Goal: Check status: Check status

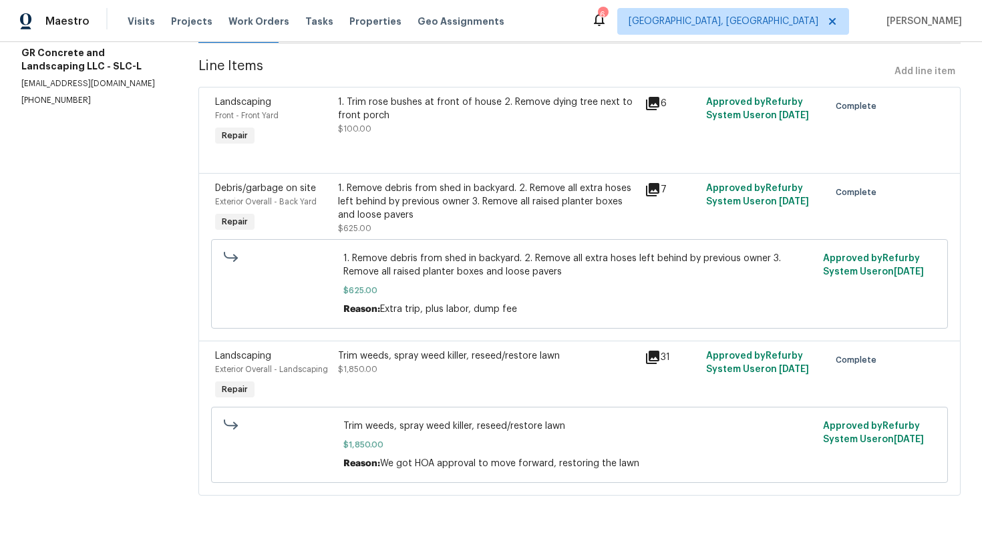
scroll to position [164, 0]
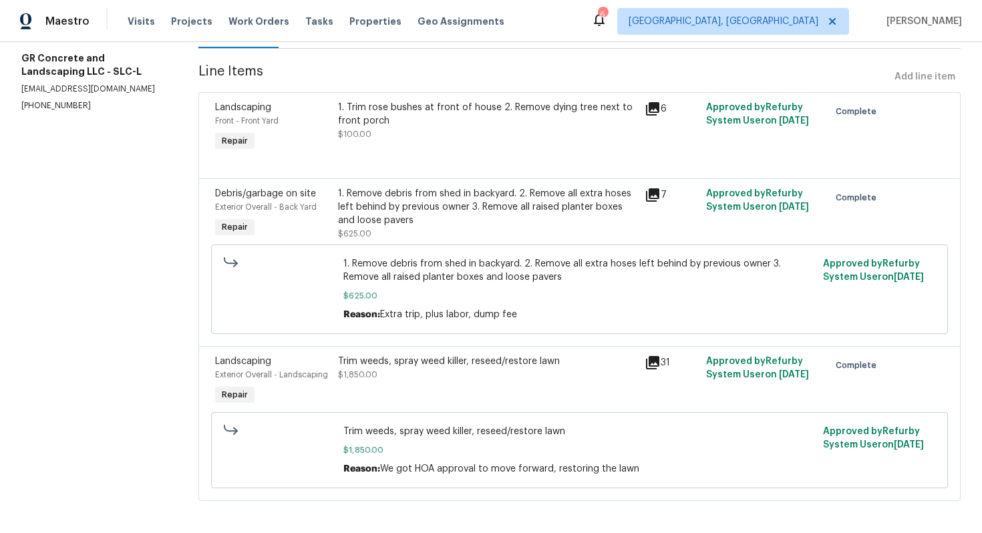
click at [484, 128] on div "1. Trim rose bushes at front of house 2. Remove dying tree next to front porch …" at bounding box center [487, 121] width 299 height 40
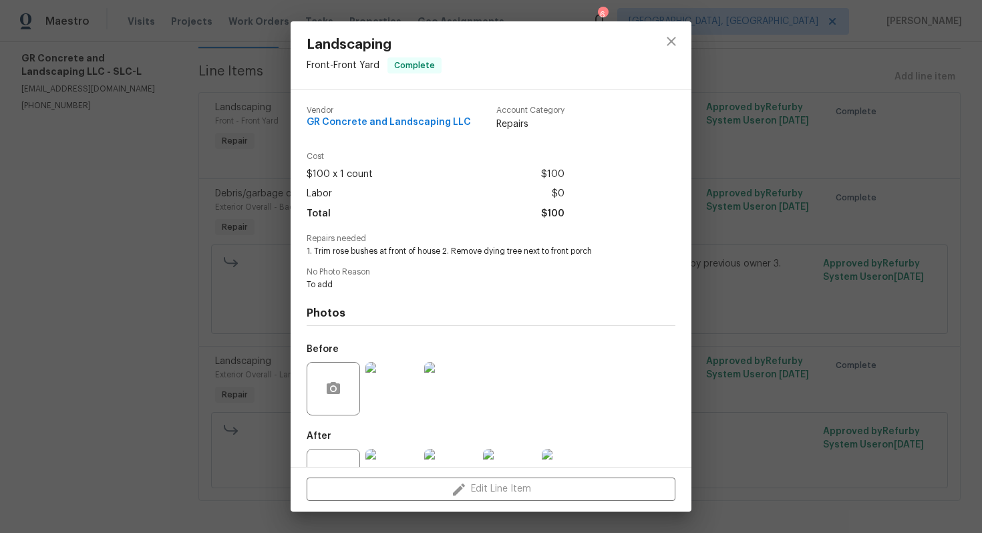
scroll to position [49, 0]
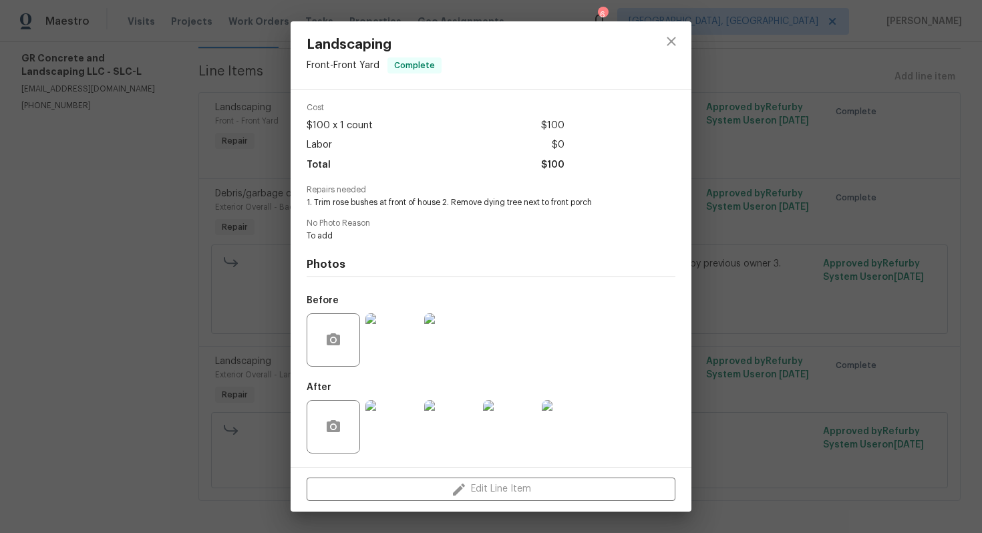
click at [386, 437] on img at bounding box center [391, 426] width 53 height 53
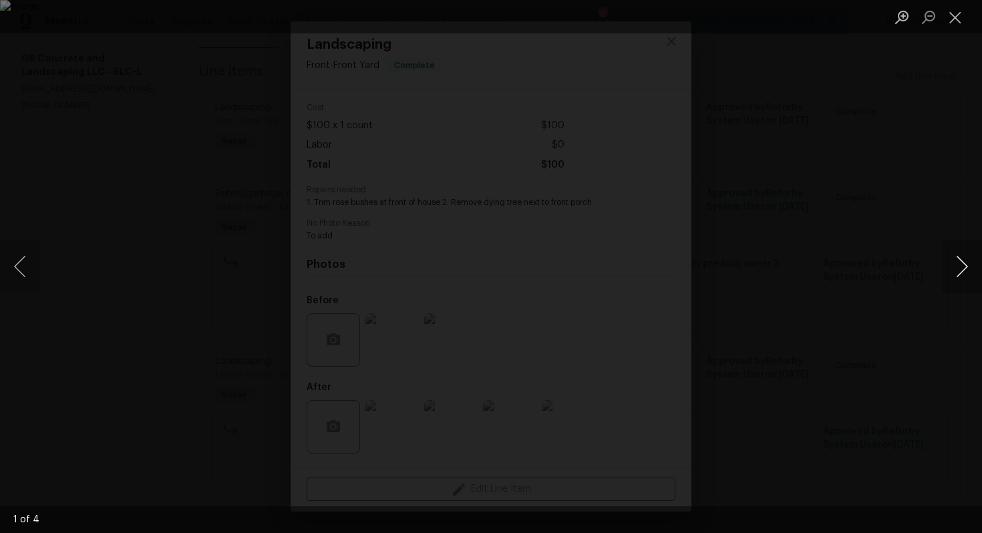
click at [958, 264] on button "Next image" at bounding box center [962, 266] width 40 height 53
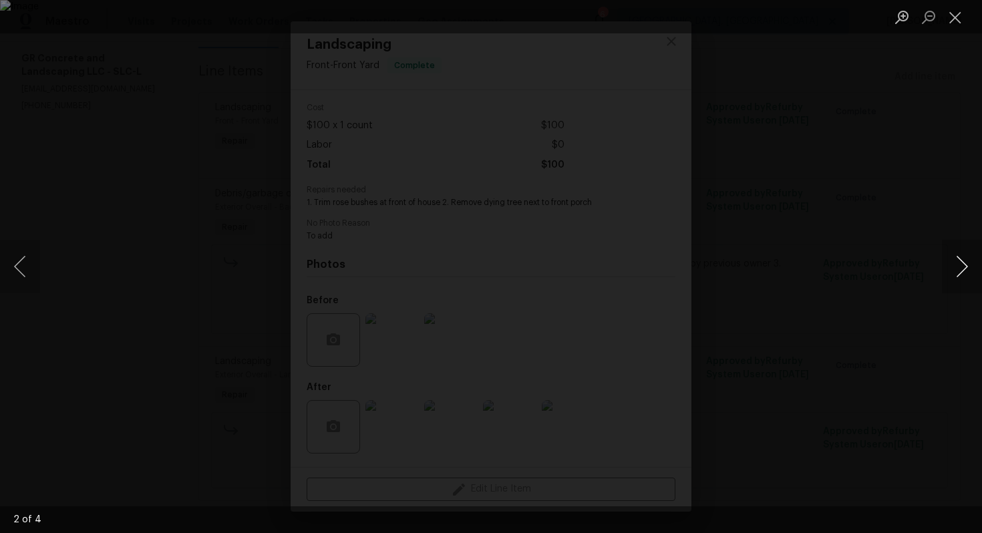
click at [958, 264] on button "Next image" at bounding box center [962, 266] width 40 height 53
click at [965, 178] on div "Lightbox" at bounding box center [491, 266] width 982 height 533
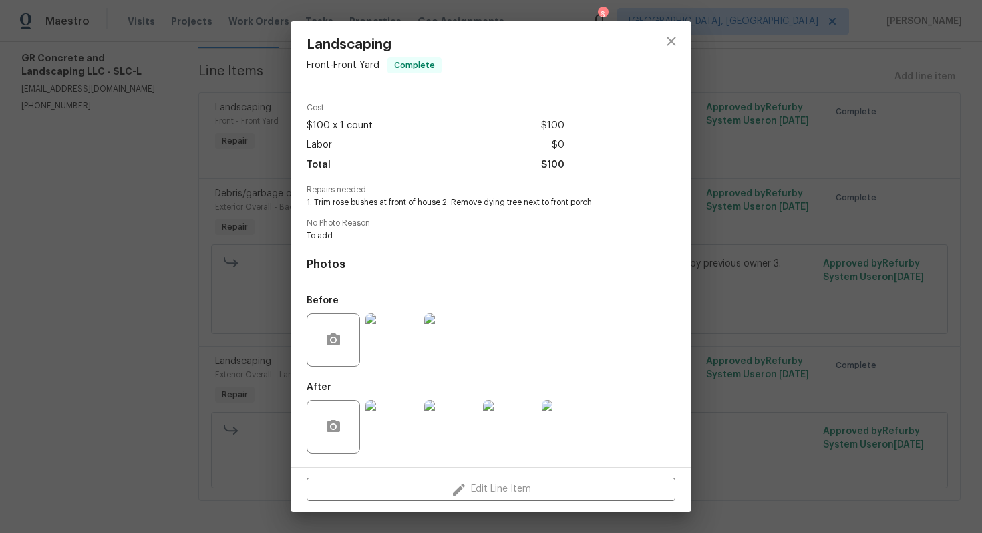
click at [773, 268] on div "Landscaping Front - Front Yard Complete Vendor GR Concrete and Landscaping LLC …" at bounding box center [491, 266] width 982 height 533
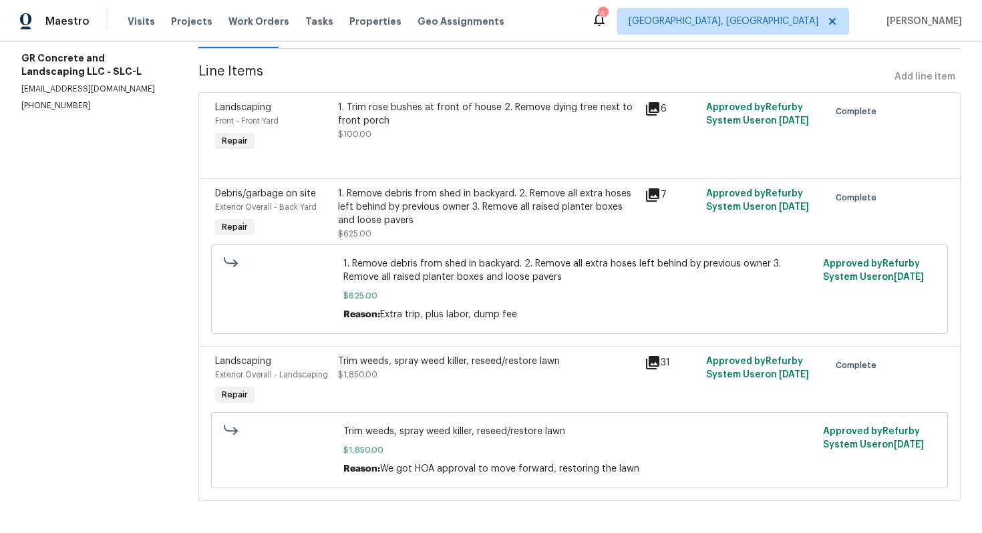
click at [483, 366] on div "Trim weeds, spray weed killer, reseed/restore lawn" at bounding box center [487, 361] width 299 height 13
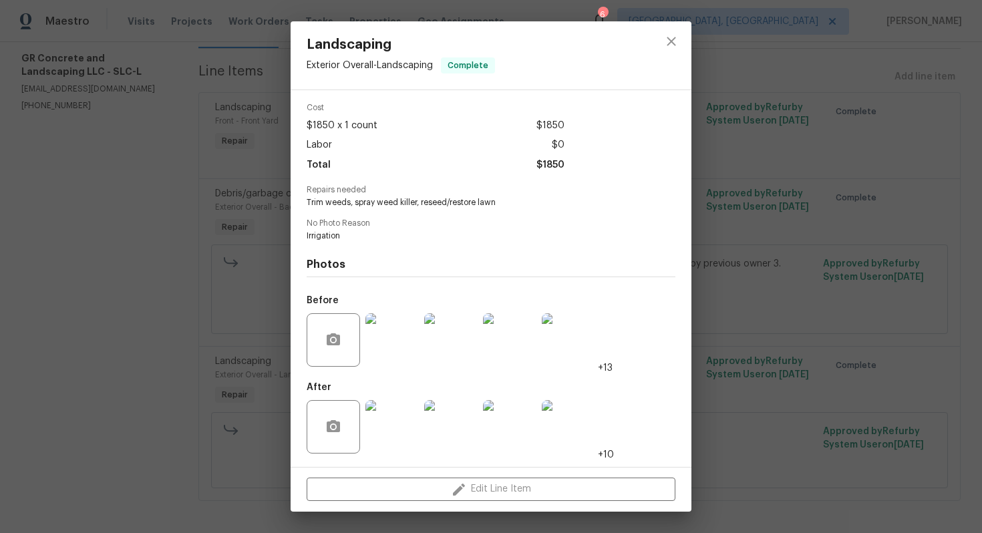
click at [385, 423] on img at bounding box center [391, 426] width 53 height 53
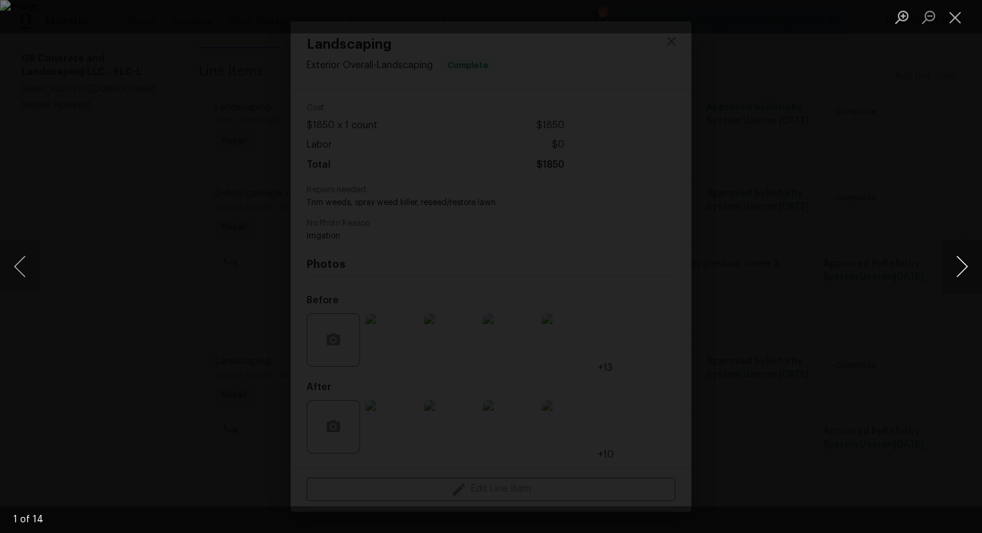
click at [966, 266] on button "Next image" at bounding box center [962, 266] width 40 height 53
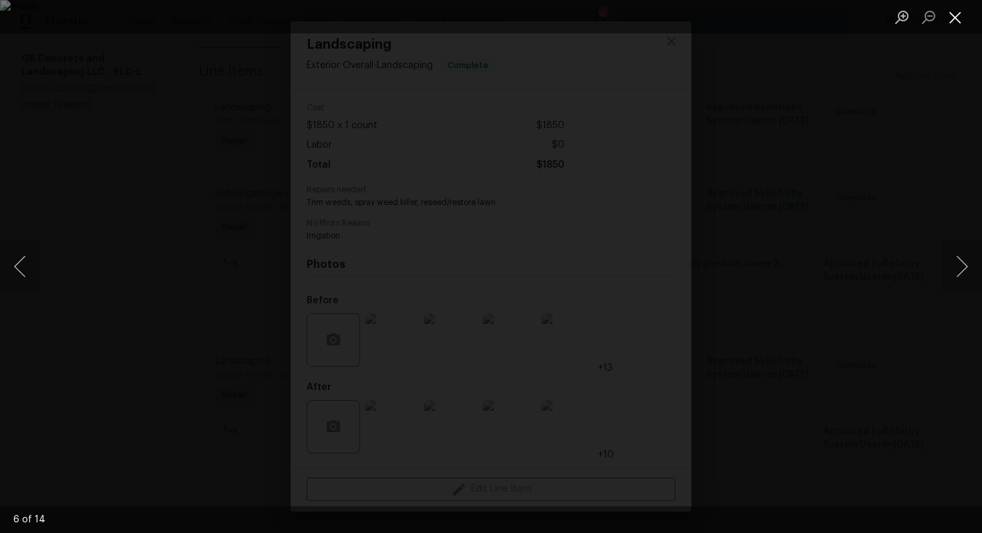
click at [958, 21] on button "Close lightbox" at bounding box center [955, 16] width 27 height 23
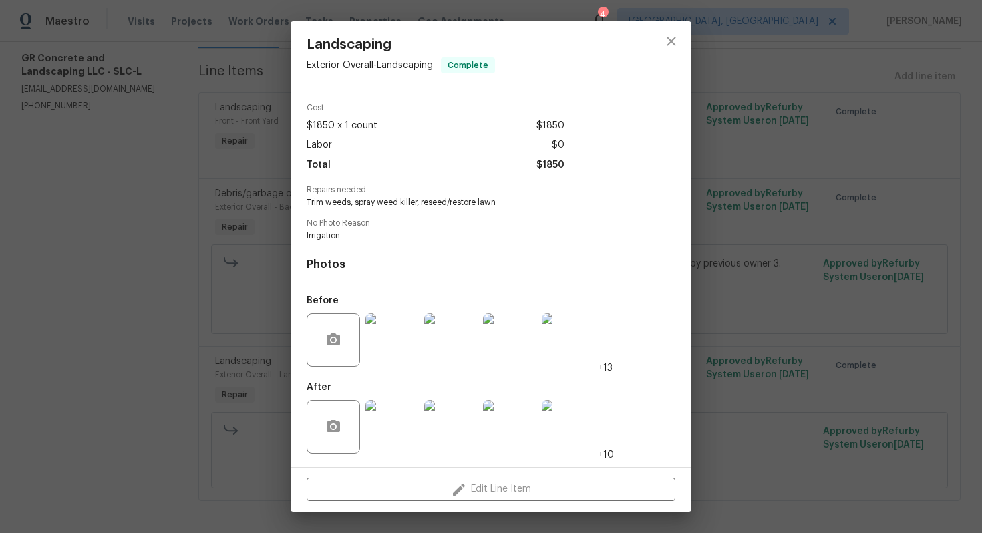
click at [777, 136] on div "Landscaping Exterior Overall - Landscaping Complete Vendor GR Concrete and Land…" at bounding box center [491, 266] width 982 height 533
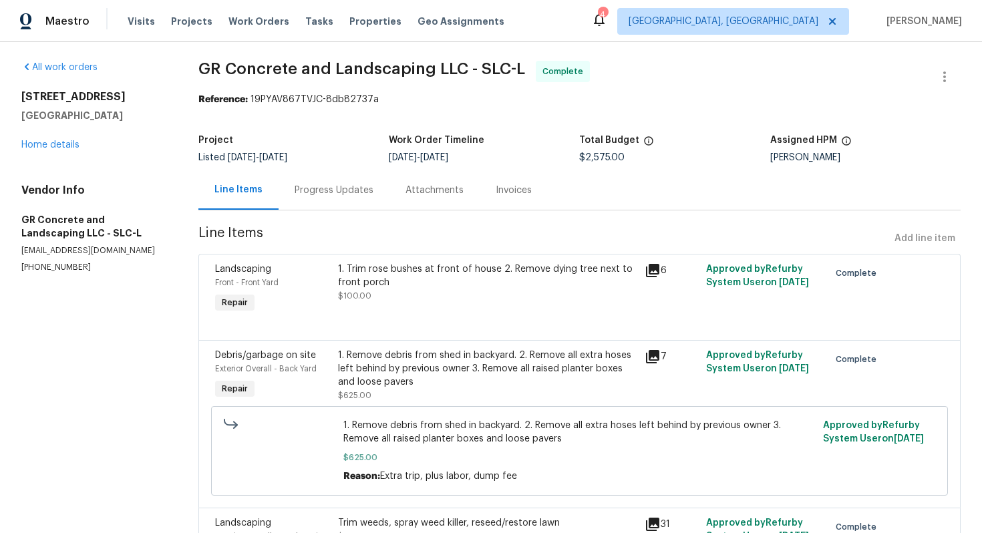
scroll to position [0, 0]
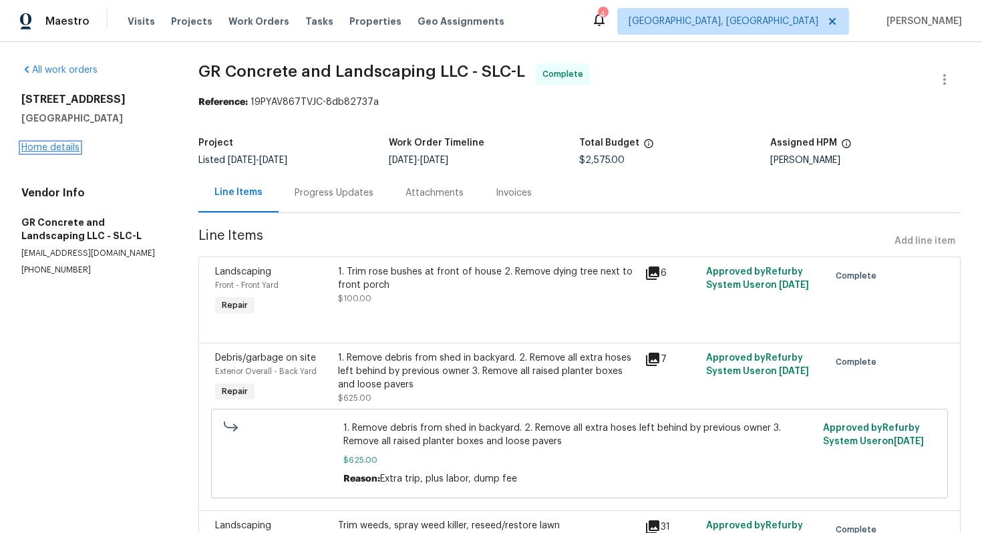
click at [57, 146] on link "Home details" at bounding box center [50, 147] width 58 height 9
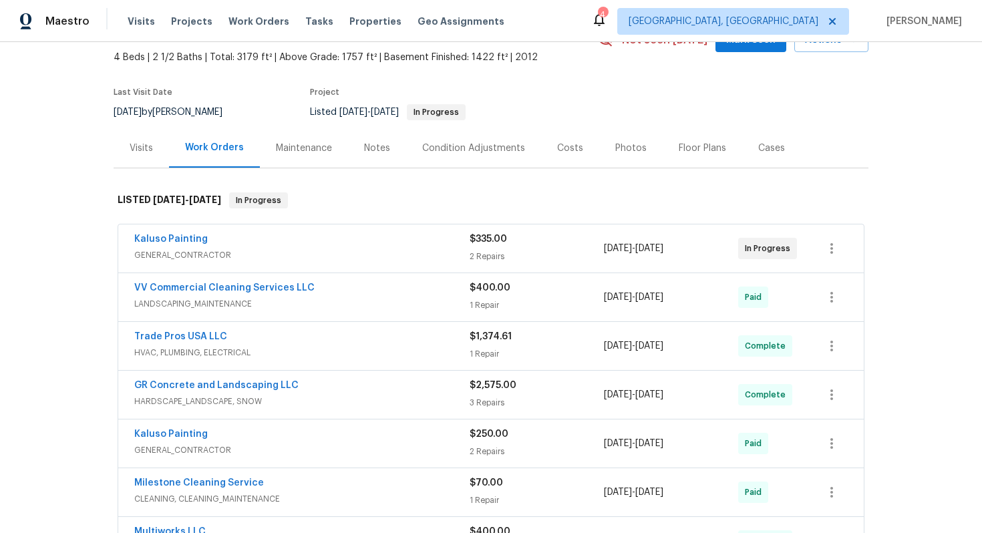
scroll to position [127, 0]
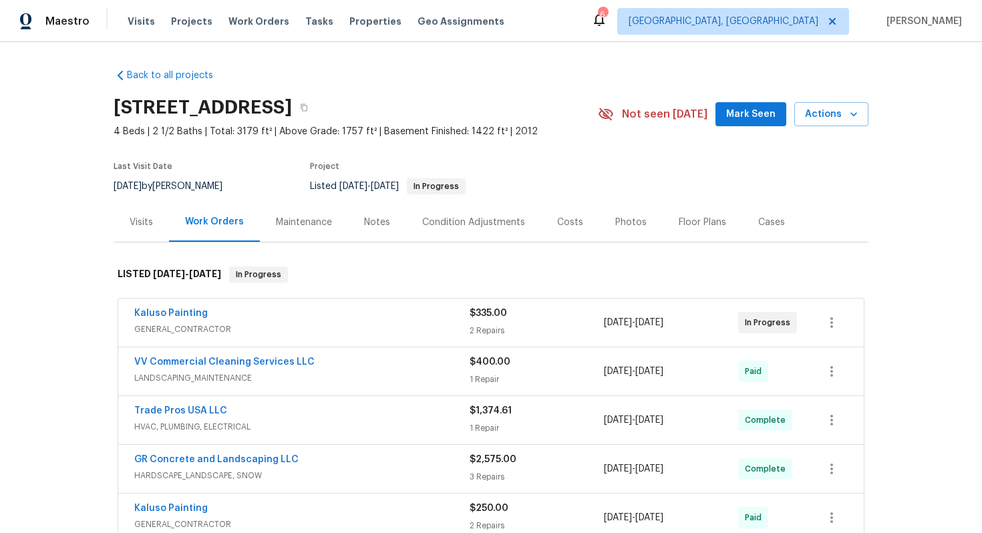
click at [288, 336] on span "GENERAL_CONTRACTOR" at bounding box center [301, 329] width 335 height 13
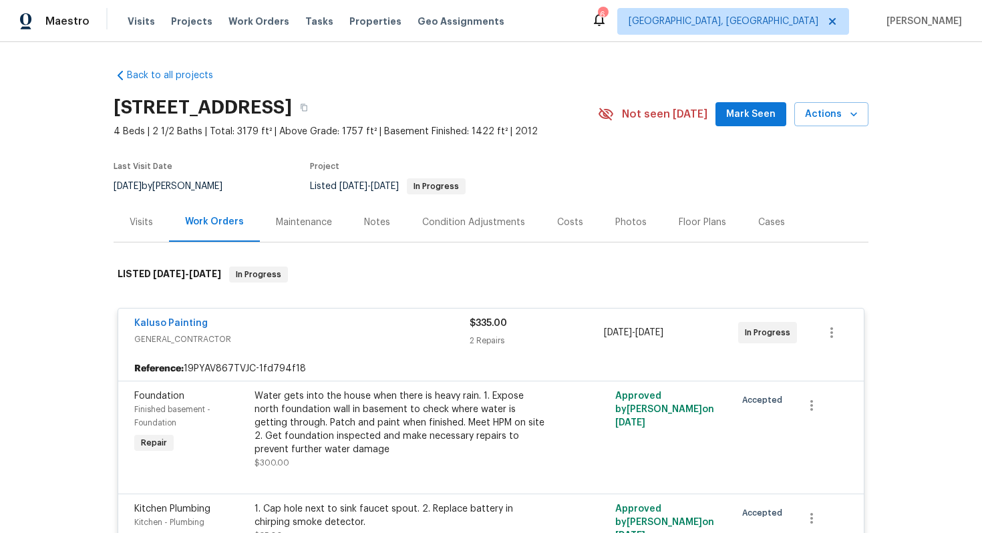
click at [288, 333] on div "Kaluso Painting" at bounding box center [301, 325] width 335 height 16
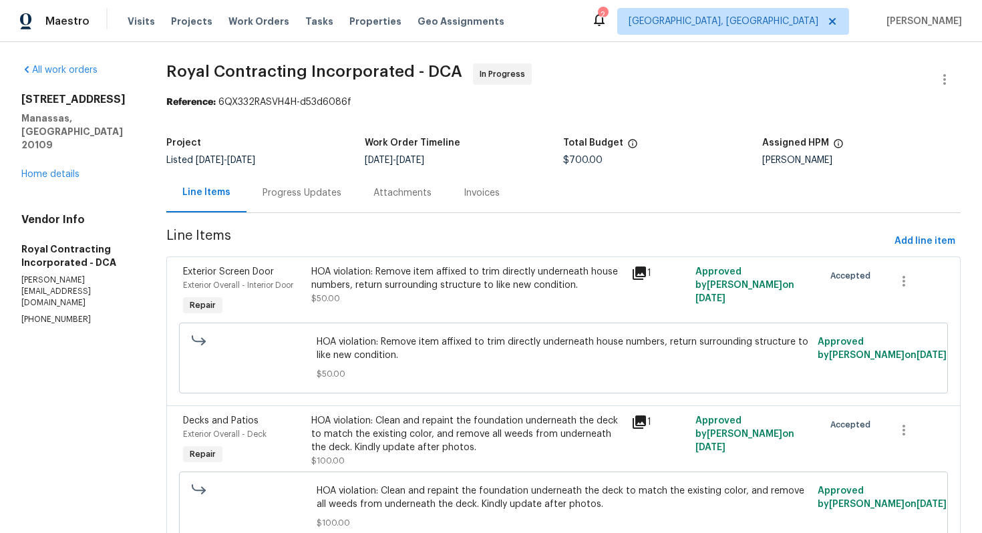
click at [328, 197] on div "Progress Updates" at bounding box center [301, 192] width 79 height 13
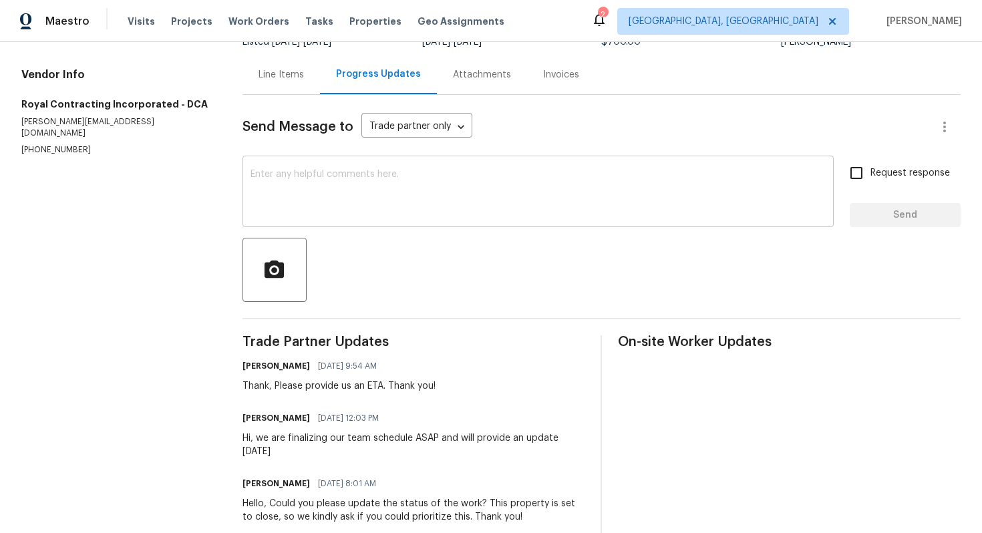
scroll to position [146, 0]
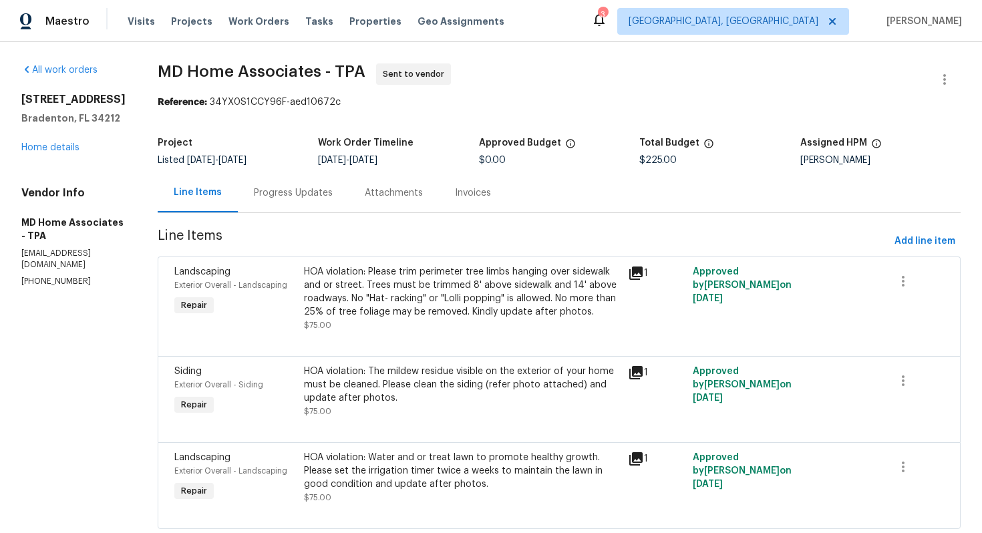
click at [309, 197] on div "Progress Updates" at bounding box center [293, 192] width 79 height 13
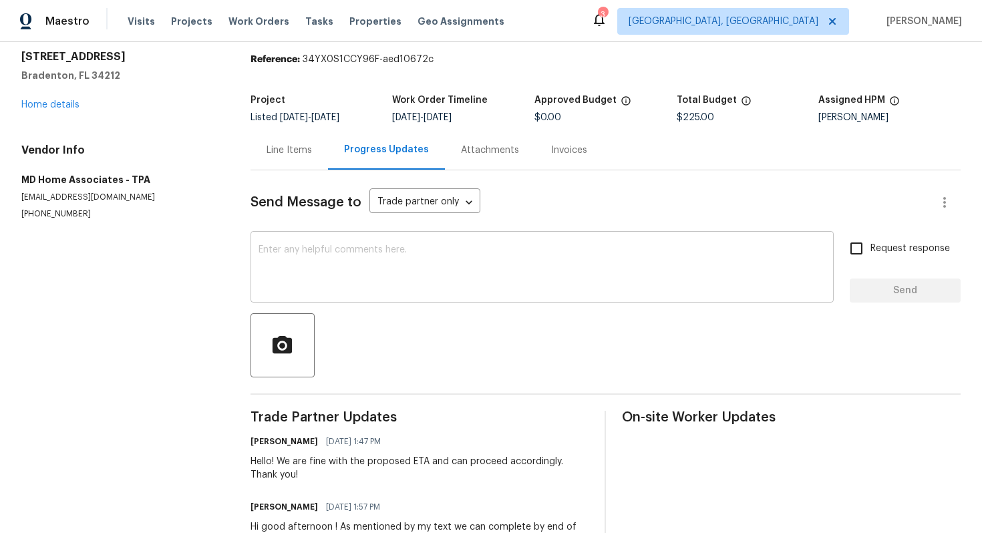
scroll to position [44, 0]
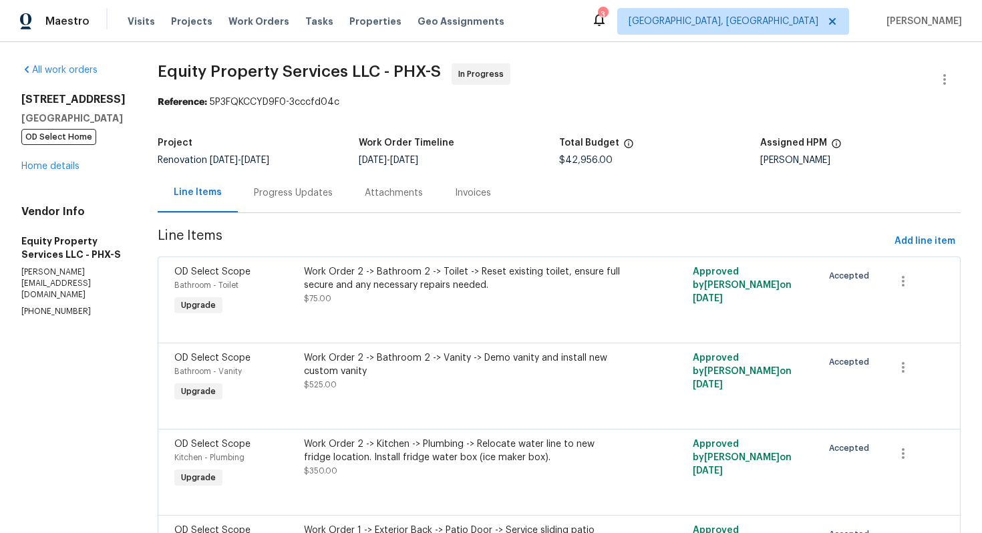
click at [368, 188] on div "Attachments" at bounding box center [394, 192] width 58 height 13
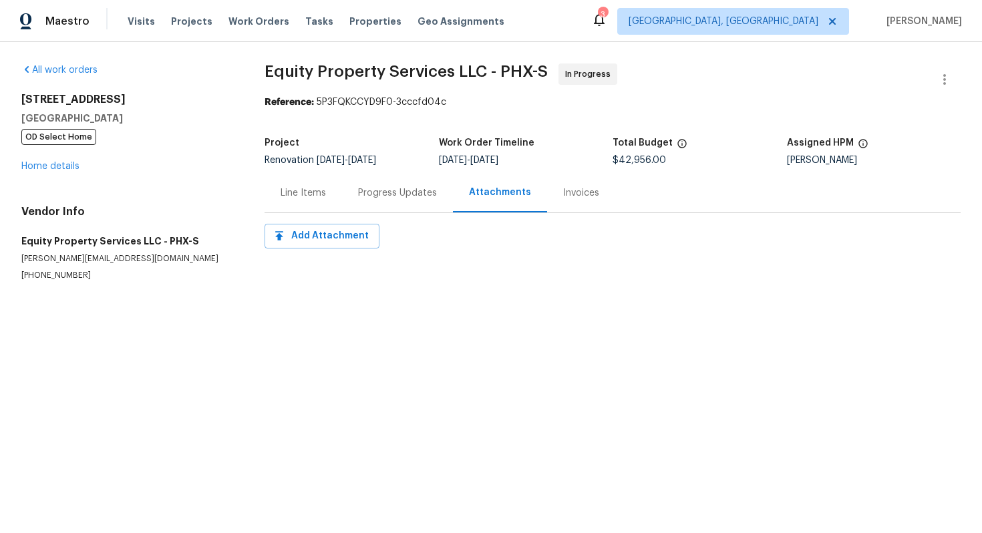
click at [363, 201] on div "Progress Updates" at bounding box center [397, 192] width 111 height 39
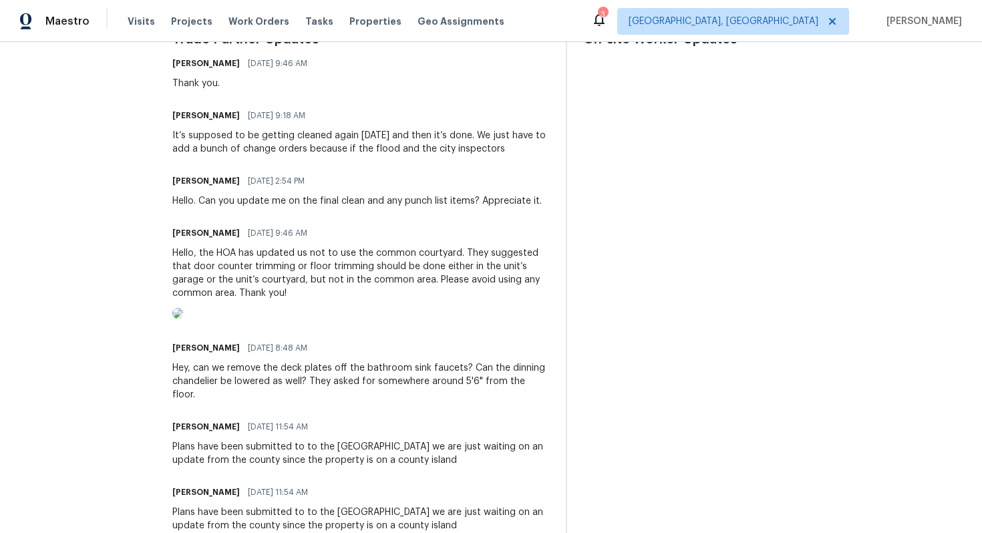
scroll to position [415, 0]
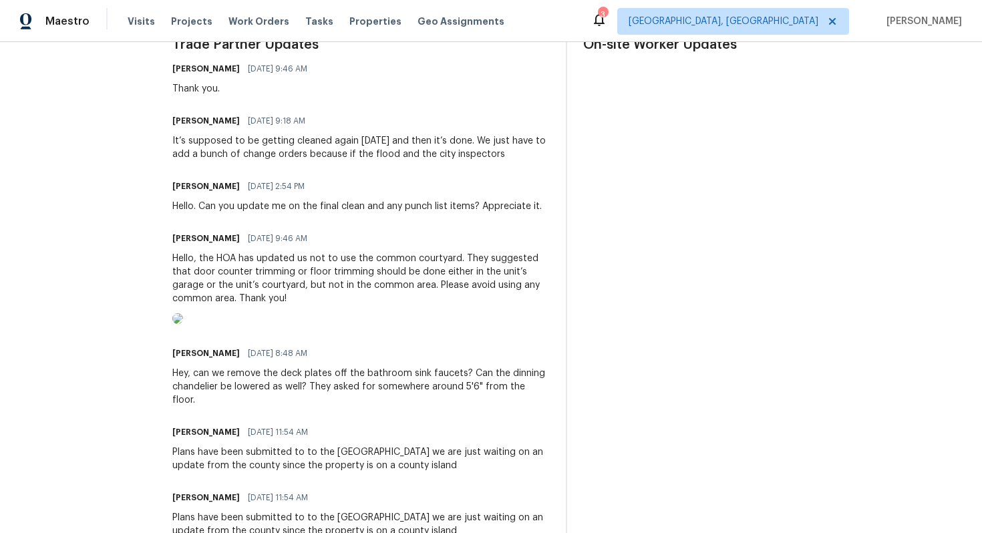
click at [268, 194] on div "Brian Borntrager 09/20/2025 2:54 PM" at bounding box center [356, 186] width 369 height 19
click at [274, 216] on div "Trade Partner Updates Brian Borntrager 09/22/2025 9:46 AM Thank you. Charles Cr…" at bounding box center [360, 328] width 377 height 581
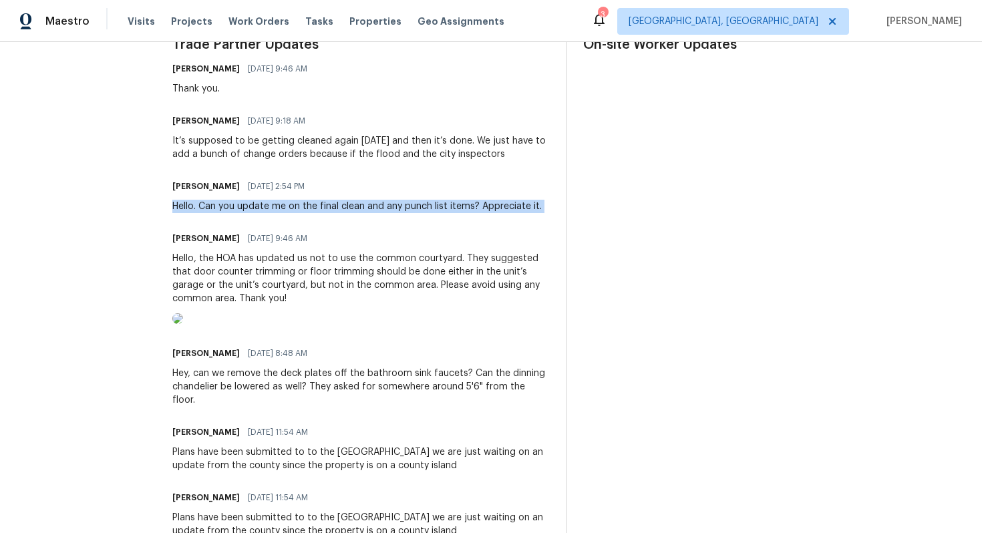
click at [274, 216] on div "Trade Partner Updates Brian Borntrager 09/22/2025 9:46 AM Thank you. Charles Cr…" at bounding box center [360, 328] width 377 height 581
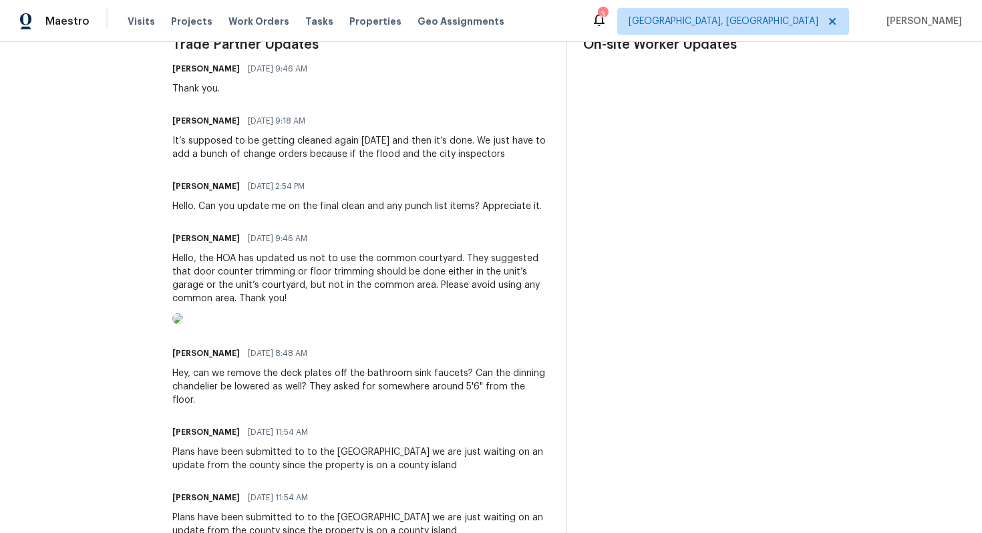
click at [234, 148] on div "It’s supposed to be getting cleaned again today and then it’s done. We just hav…" at bounding box center [360, 147] width 377 height 27
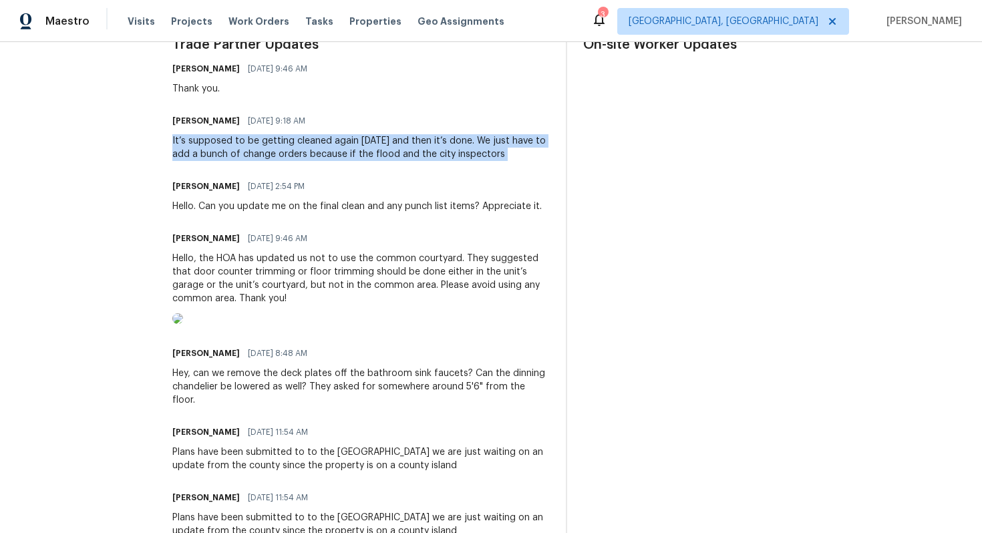
click at [234, 148] on div "It’s supposed to be getting cleaned again today and then it’s done. We just hav…" at bounding box center [360, 147] width 377 height 27
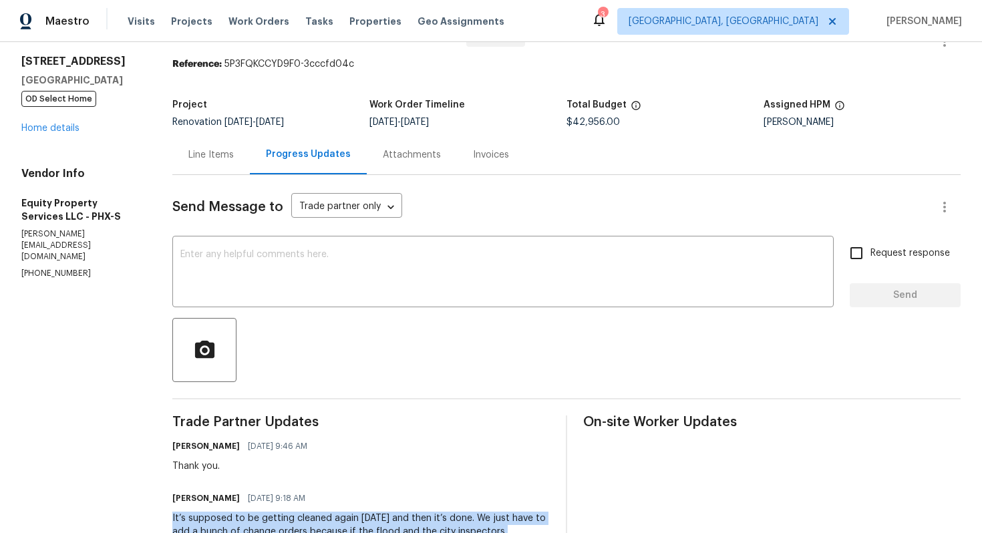
scroll to position [0, 0]
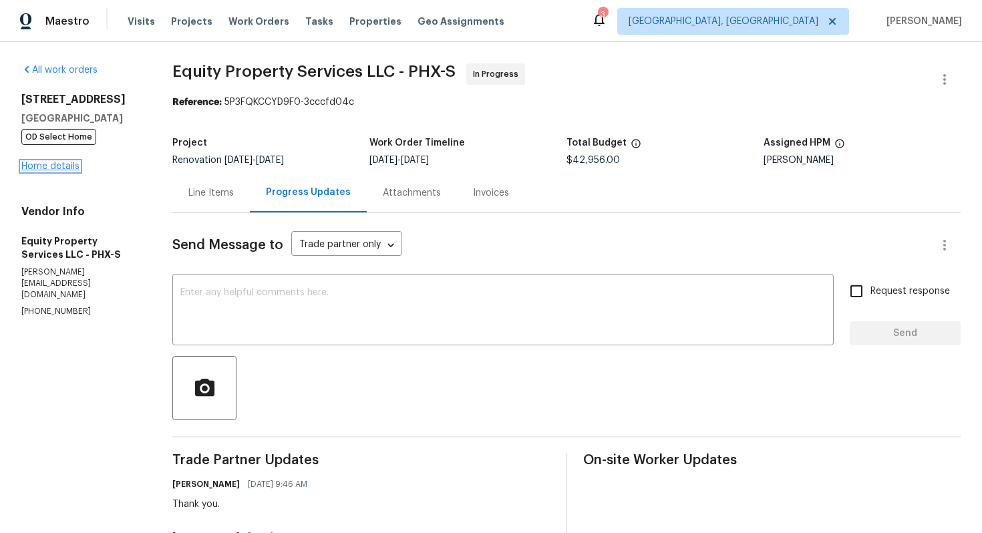
click at [69, 171] on link "Home details" at bounding box center [50, 166] width 58 height 9
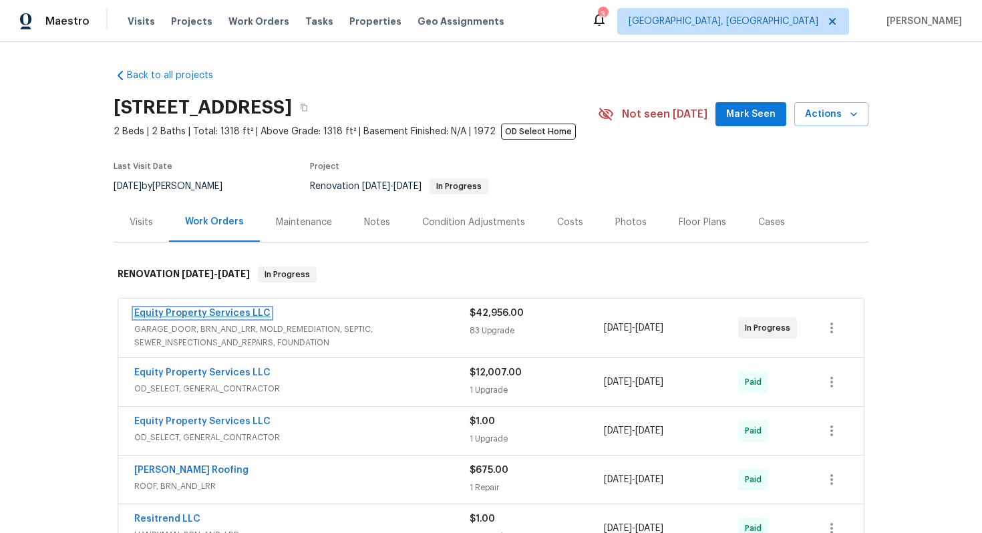
click at [215, 313] on link "Equity Property Services LLC" at bounding box center [202, 313] width 136 height 9
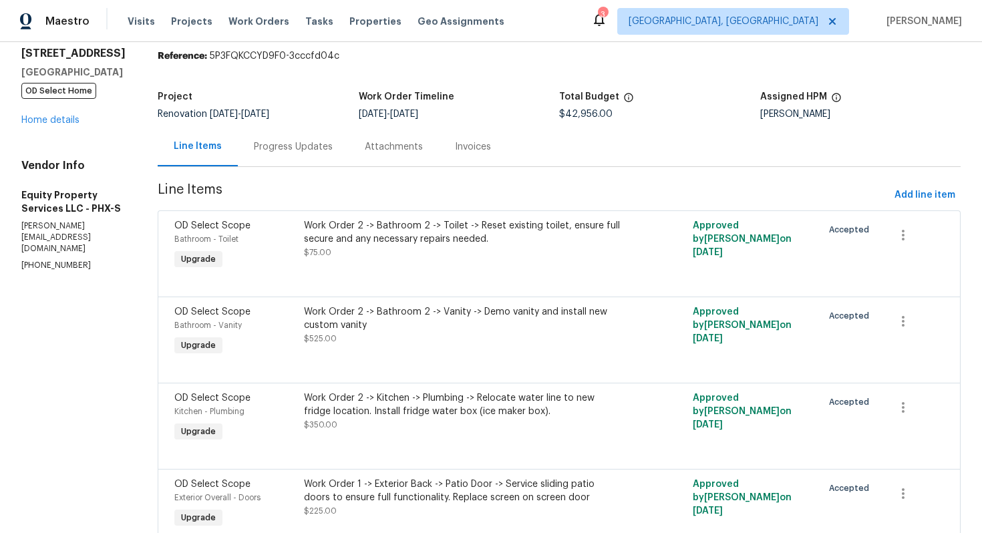
scroll to position [12, 0]
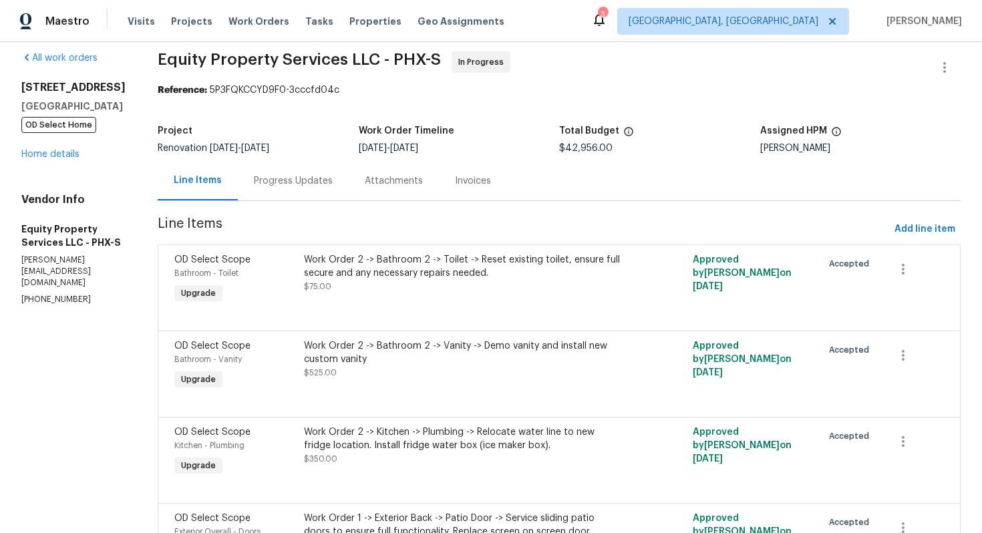
click at [251, 172] on div "Progress Updates" at bounding box center [293, 180] width 111 height 39
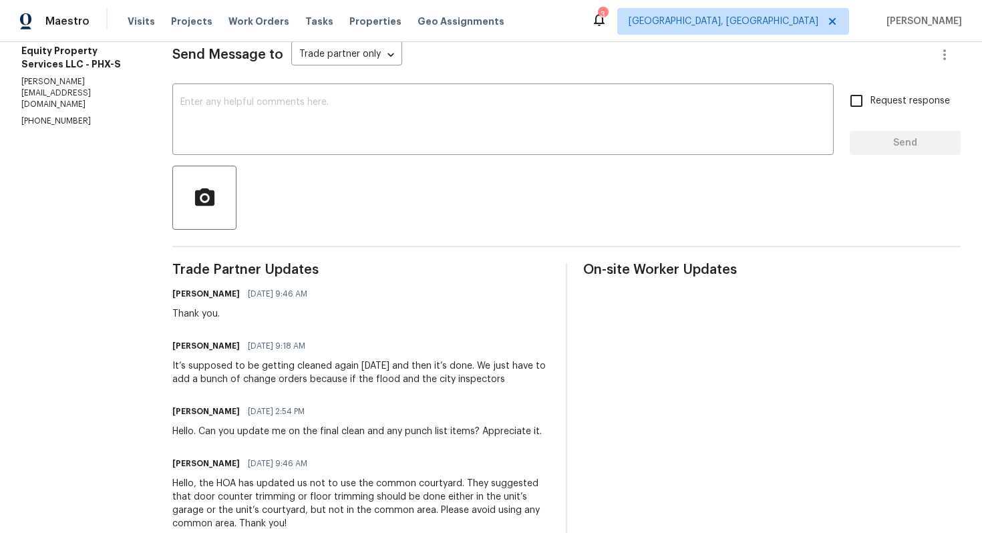
scroll to position [194, 0]
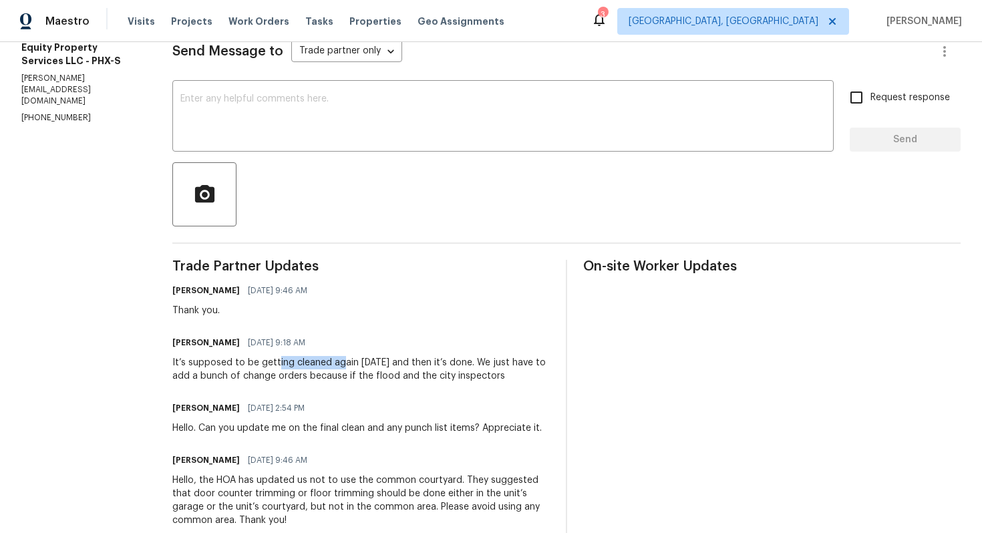
drag, startPoint x: 276, startPoint y: 367, endPoint x: 340, endPoint y: 358, distance: 64.7
click at [340, 359] on div "It’s supposed to be getting cleaned again today and then it’s done. We just hav…" at bounding box center [360, 369] width 377 height 27
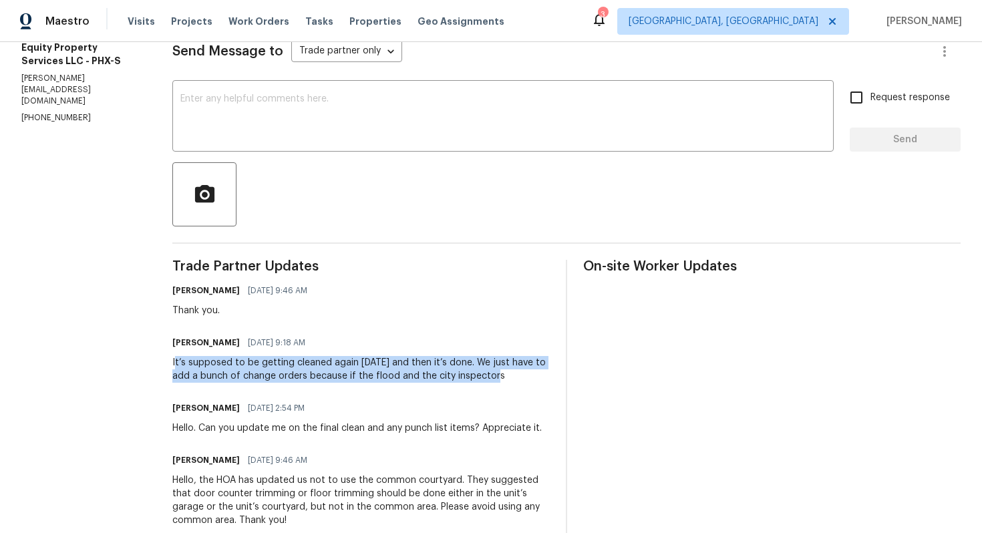
drag, startPoint x: 196, startPoint y: 361, endPoint x: 499, endPoint y: 379, distance: 303.0
click at [500, 381] on div "It’s supposed to be getting cleaned again today and then it’s done. We just hav…" at bounding box center [360, 369] width 377 height 27
click at [499, 379] on div "It’s supposed to be getting cleaned again today and then it’s done. We just hav…" at bounding box center [360, 369] width 377 height 27
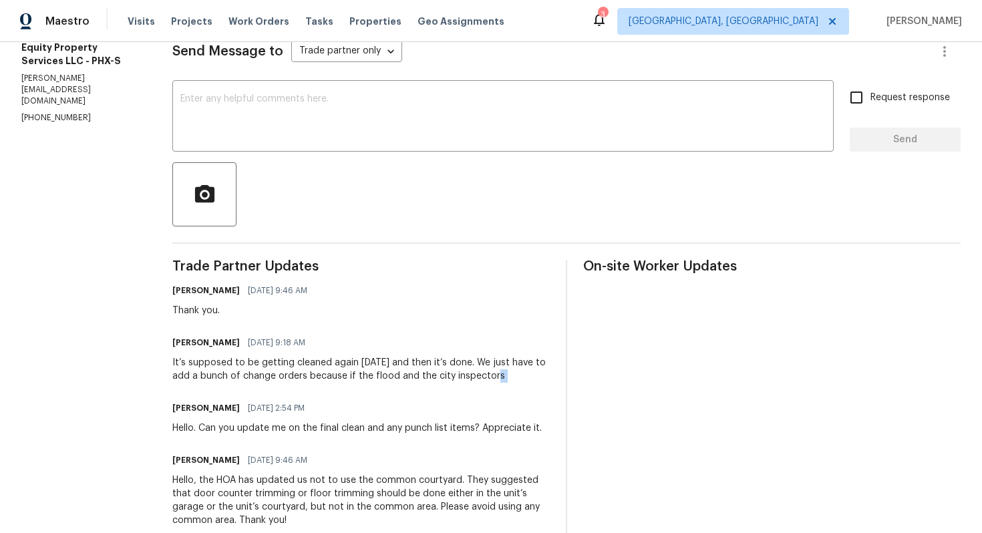
click at [499, 379] on div "It’s supposed to be getting cleaned again today and then it’s done. We just hav…" at bounding box center [360, 369] width 377 height 27
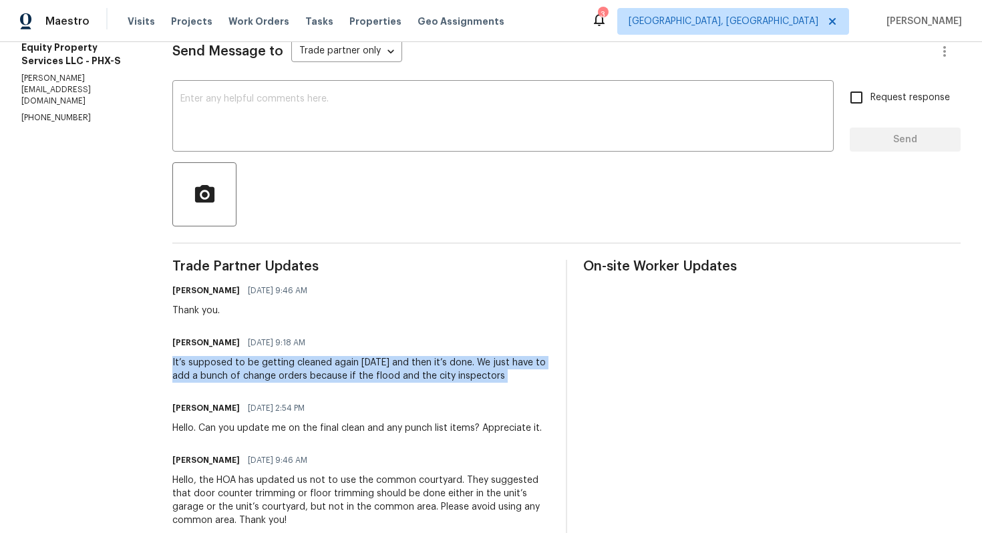
click at [498, 379] on div "It’s supposed to be getting cleaned again today and then it’s done. We just hav…" at bounding box center [360, 369] width 377 height 27
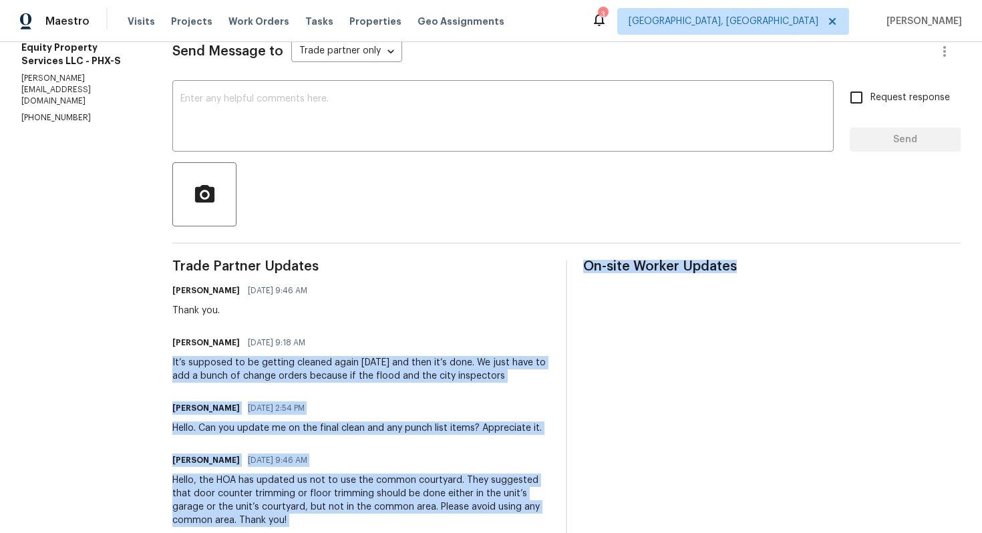
drag, startPoint x: 473, startPoint y: 372, endPoint x: 613, endPoint y: 274, distance: 170.3
click at [349, 364] on div "It’s supposed to be getting cleaned again today and then it’s done. We just hav…" at bounding box center [360, 369] width 377 height 27
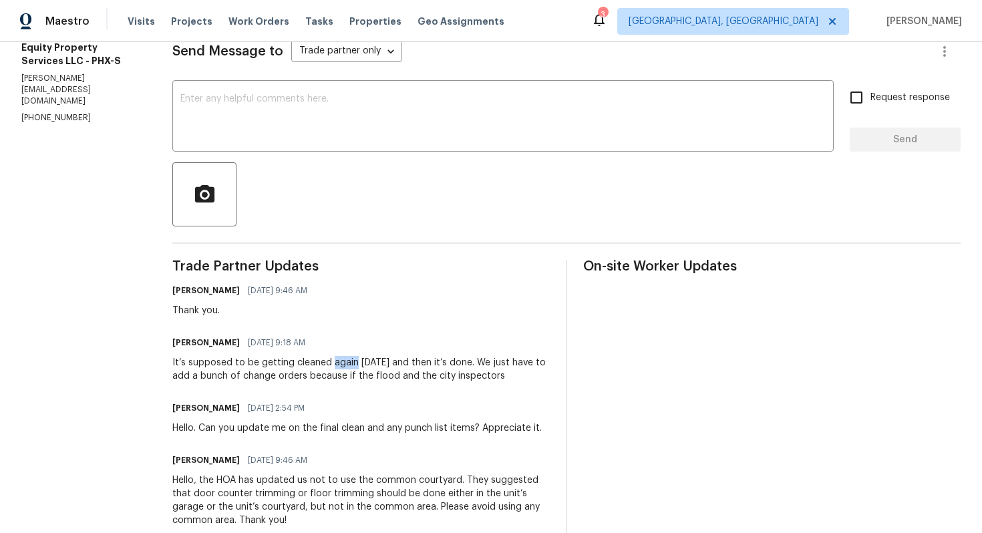
click at [349, 364] on div "It’s supposed to be getting cleaned again today and then it’s done. We just hav…" at bounding box center [360, 369] width 377 height 27
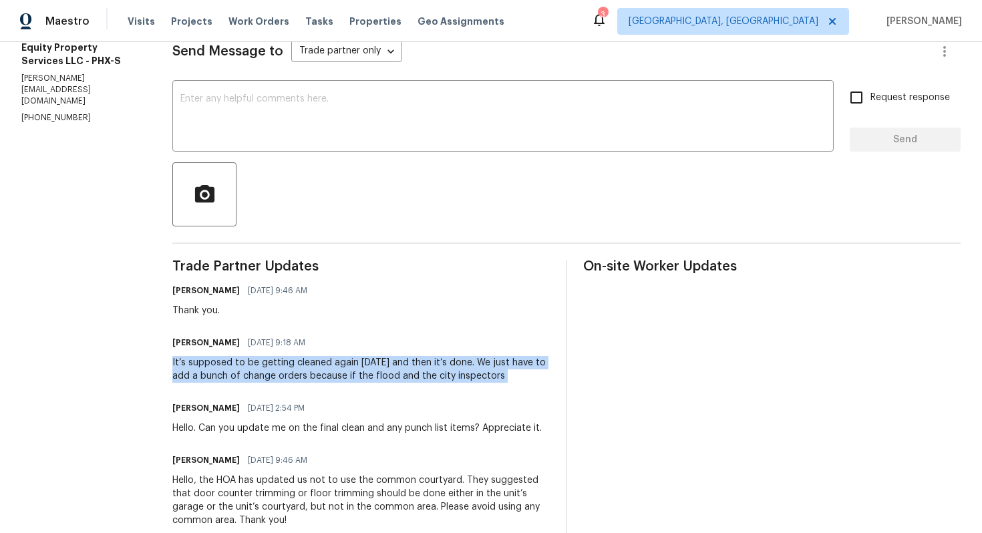
click at [349, 364] on div "It’s supposed to be getting cleaned again today and then it’s done. We just hav…" at bounding box center [360, 369] width 377 height 27
drag, startPoint x: 321, startPoint y: 369, endPoint x: 417, endPoint y: 369, distance: 96.2
click at [417, 369] on div "It’s supposed to be getting cleaned again today and then it’s done. We just hav…" at bounding box center [360, 369] width 377 height 27
